Goal: Information Seeking & Learning: Check status

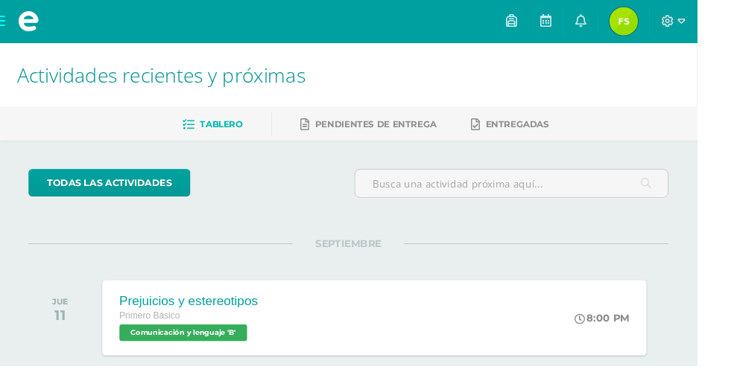
click at [626, 22] on link at bounding box center [609, 22] width 36 height 45
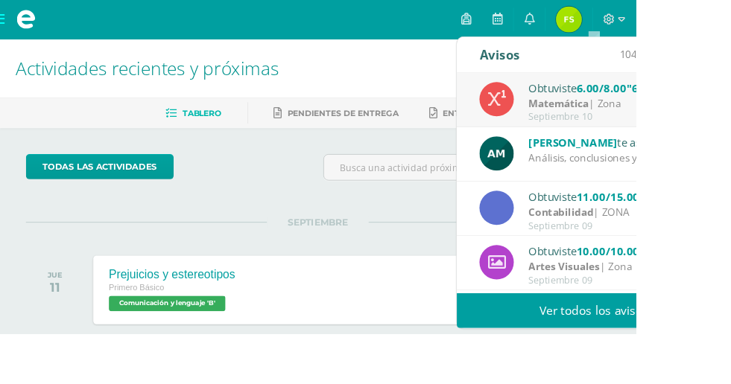
click at [669, 26] on img at bounding box center [654, 22] width 30 height 30
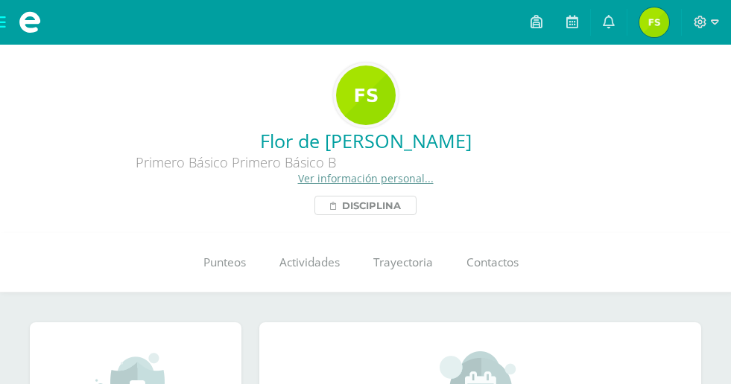
click at [395, 214] on span "Disciplina" at bounding box center [371, 206] width 59 height 18
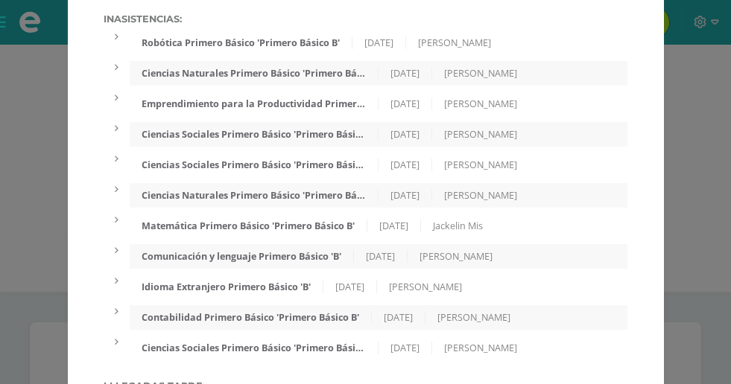
scroll to position [422, 0]
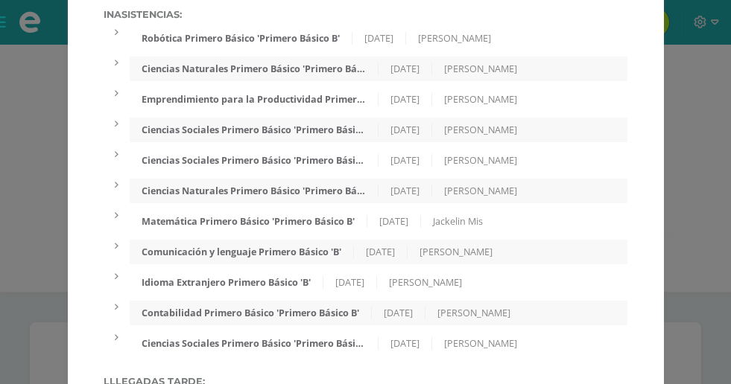
click at [38, 191] on div "Expediente de Estudiante Faltas Disciplinarias: Otros [DATE] [PERSON_NAME] Buen…" at bounding box center [365, 13] width 719 height 870
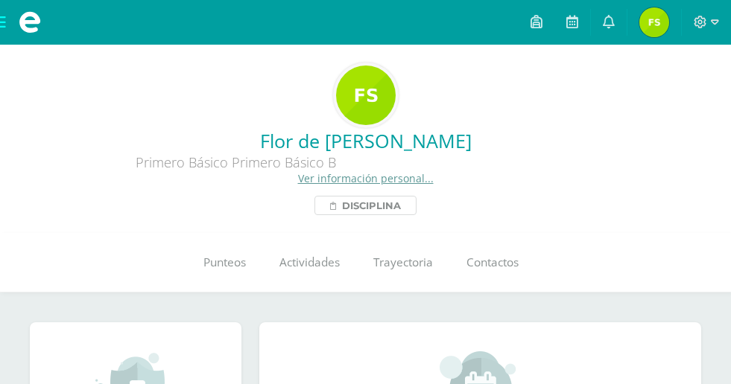
click at [401, 208] on span "Disciplina" at bounding box center [371, 206] width 59 height 18
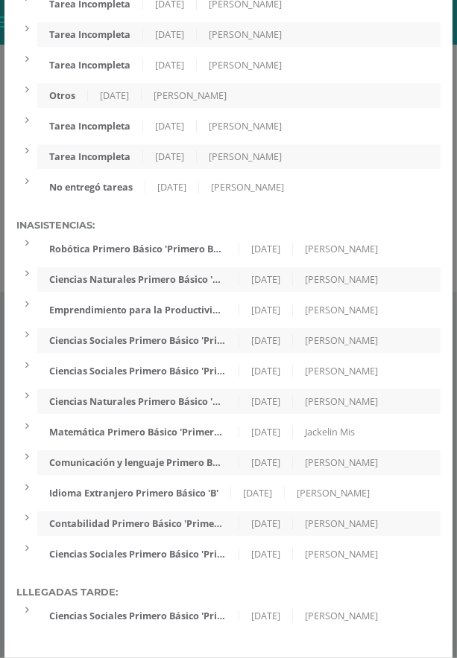
scroll to position [209, 0]
